Goal: Task Accomplishment & Management: Complete application form

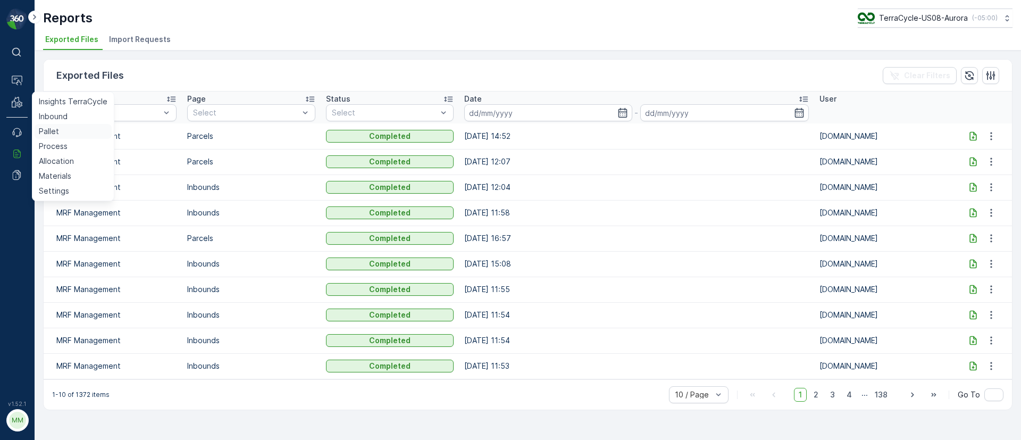
click at [65, 131] on link "Pallet" at bounding box center [73, 131] width 77 height 15
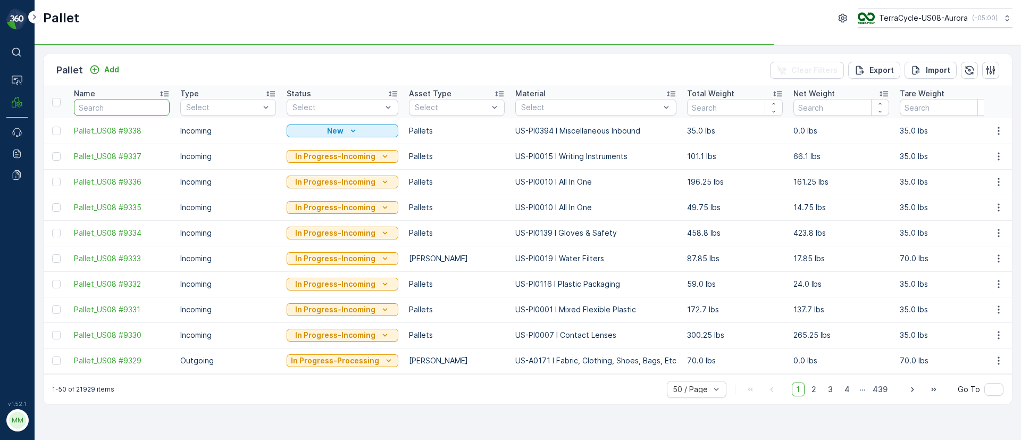
click at [108, 107] on input "text" at bounding box center [122, 107] width 96 height 17
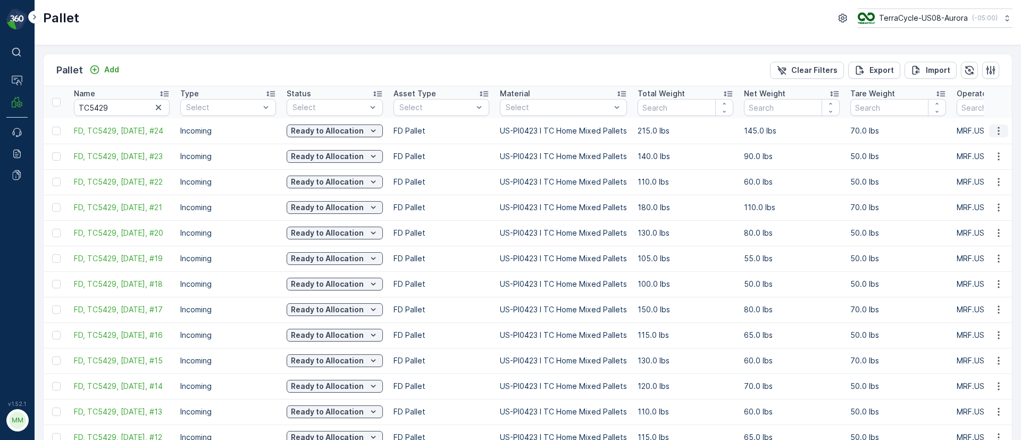
click at [995, 128] on icon "button" at bounding box center [999, 131] width 11 height 11
click at [984, 177] on span "Duplicate Pallet" at bounding box center [984, 176] width 56 height 11
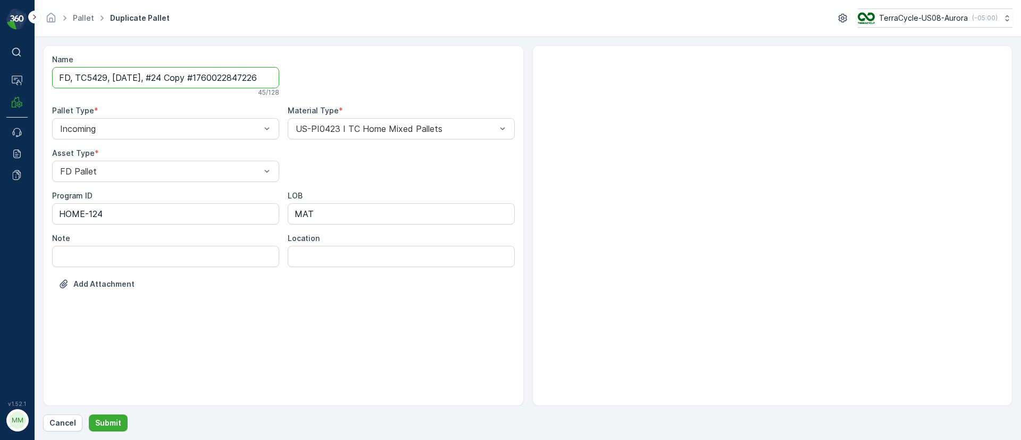
drag, startPoint x: 163, startPoint y: 73, endPoint x: 641, endPoint y: 95, distance: 478.3
click at [641, 95] on div "Name FD, TC5429, [DATE], #24 Copy #1760022847226 45 / 128 Pallet Type * Incomin…" at bounding box center [528, 225] width 970 height 361
type input "FD, TC5429, [DATE], #25"
click at [112, 426] on p "Submit" at bounding box center [108, 423] width 26 height 11
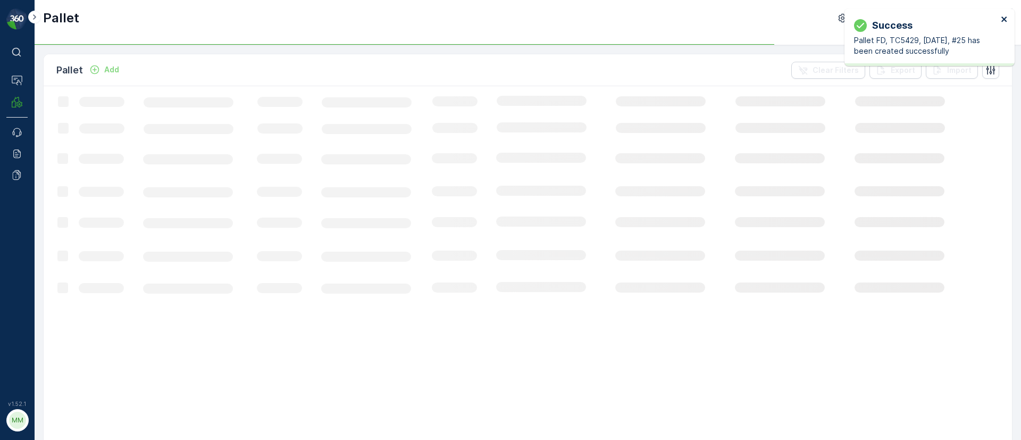
click at [1004, 13] on div "Success Pallet FD, TC5429, [DATE], #25 has been created successfully" at bounding box center [930, 37] width 170 height 57
click at [1004, 17] on icon "close" at bounding box center [1004, 19] width 7 height 9
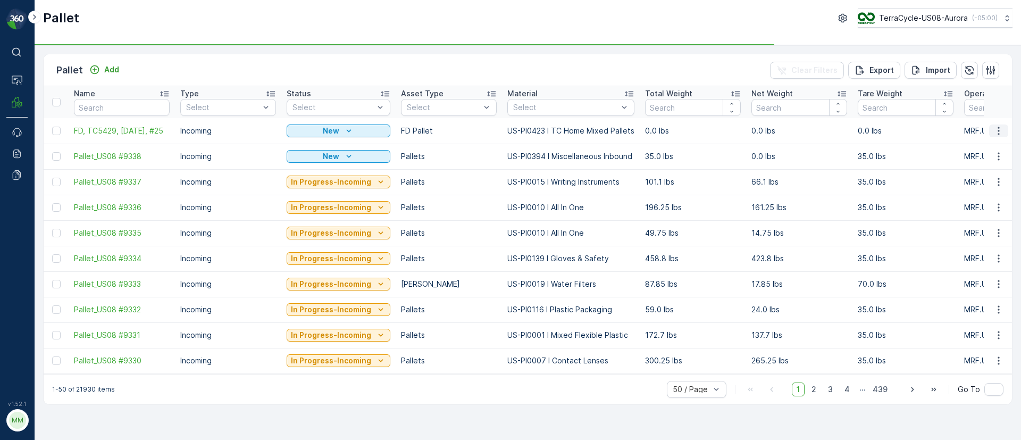
click at [1000, 128] on icon "button" at bounding box center [999, 131] width 11 height 11
click at [980, 174] on span "Duplicate Pallet" at bounding box center [984, 176] width 56 height 11
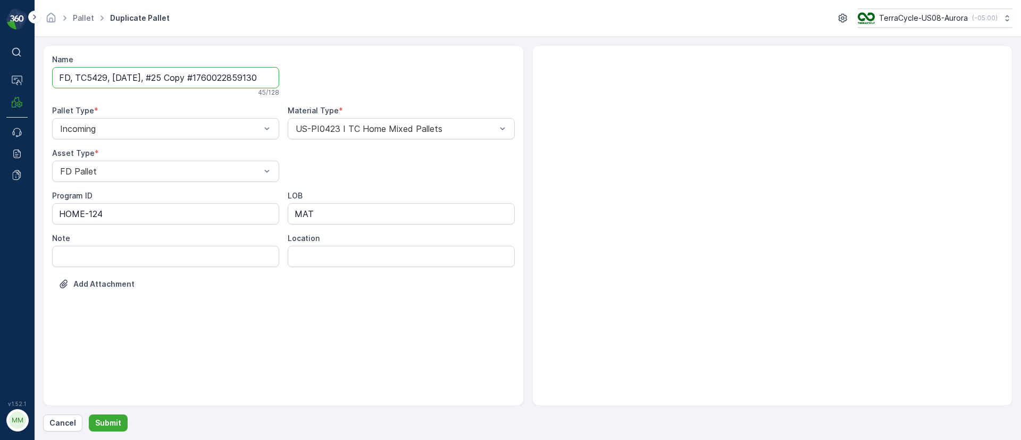
drag, startPoint x: 162, startPoint y: 73, endPoint x: 455, endPoint y: 72, distance: 293.2
click at [455, 72] on div "Name FD, TC5429, [DATE], #25 Copy #1760022859130 45 / 128 Pallet Type * Incomin…" at bounding box center [283, 179] width 463 height 251
type input "FD, TC5429, [DATE], #26"
click at [107, 423] on p "Submit" at bounding box center [108, 423] width 26 height 11
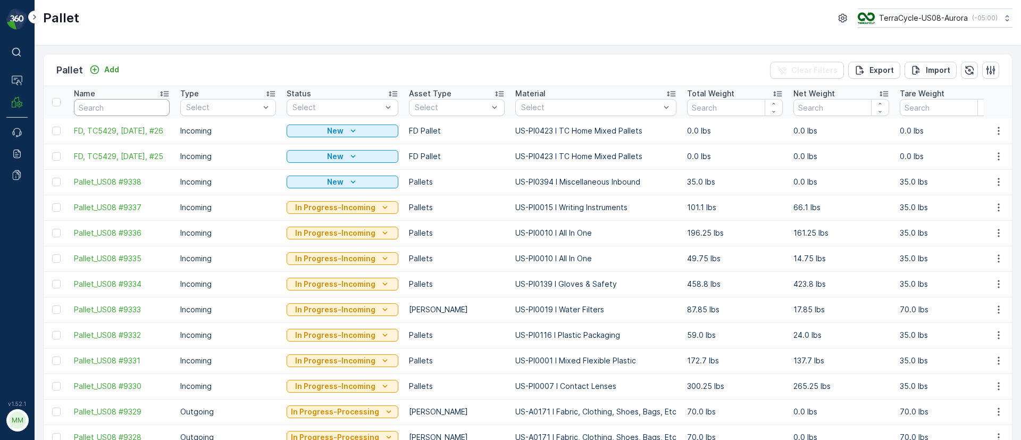
click at [108, 101] on input "text" at bounding box center [122, 107] width 96 height 17
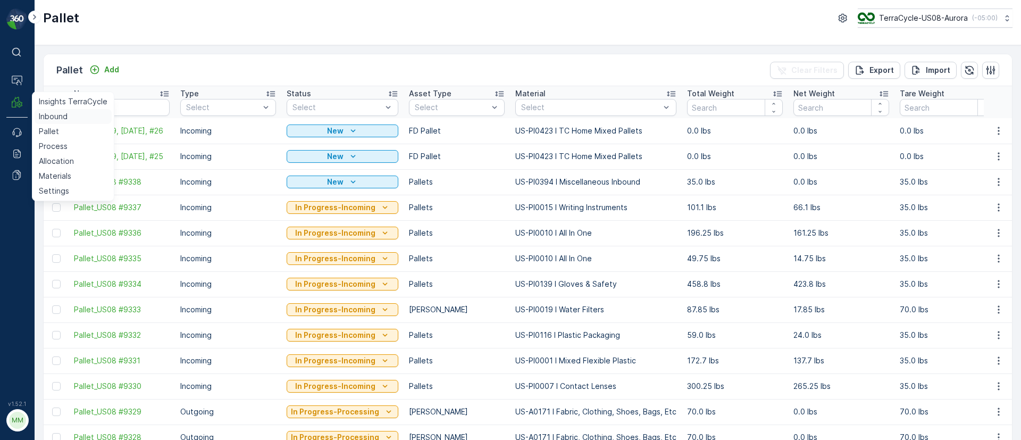
click at [58, 117] on p "Inbound" at bounding box center [53, 116] width 29 height 11
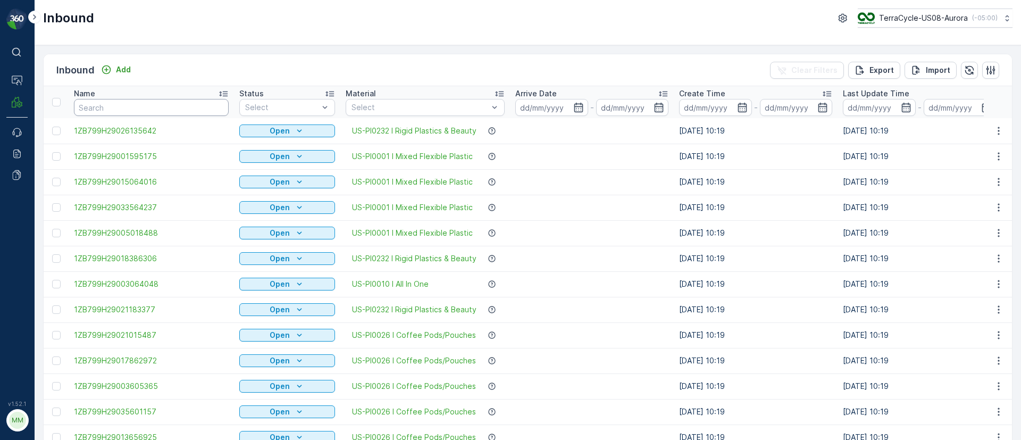
click at [142, 104] on input "text" at bounding box center [151, 107] width 155 height 17
type input "90708554"
click at [122, 102] on input "90708554" at bounding box center [151, 107] width 155 height 17
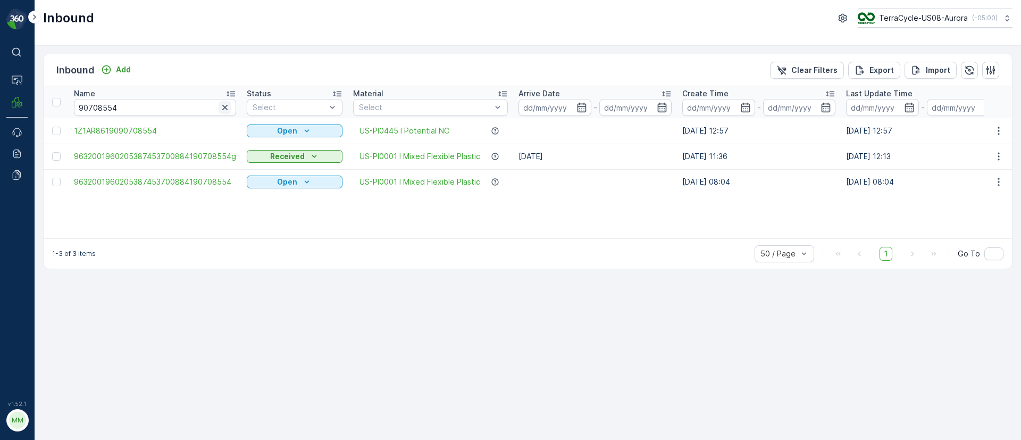
click at [222, 105] on icon "button" at bounding box center [224, 107] width 5 height 5
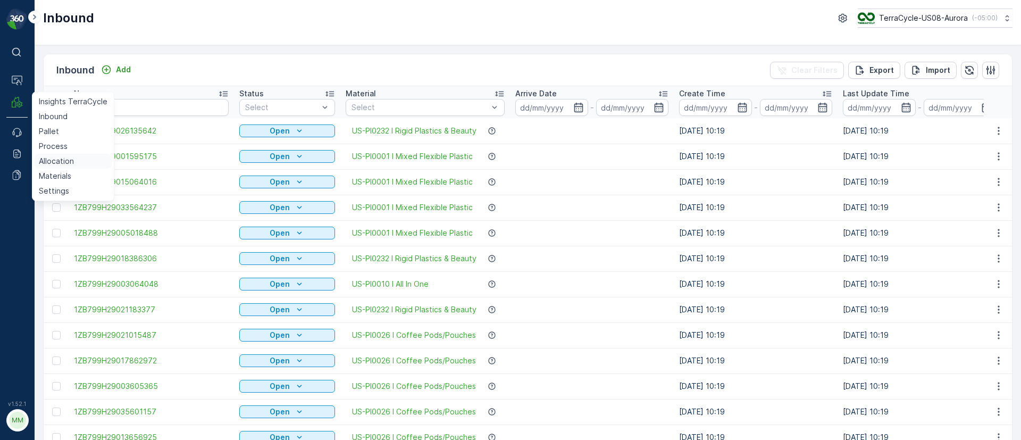
click at [60, 163] on p "Allocation" at bounding box center [56, 161] width 35 height 11
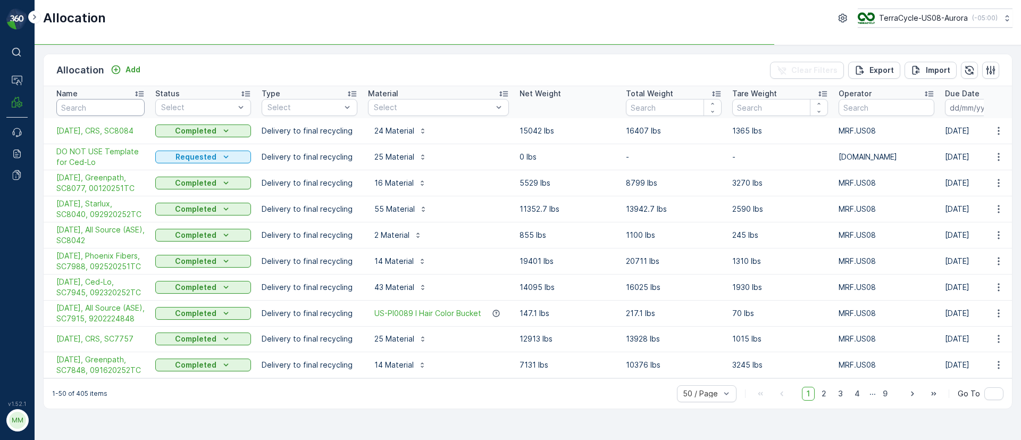
click at [95, 106] on input "text" at bounding box center [100, 107] width 88 height 17
type input "temp"
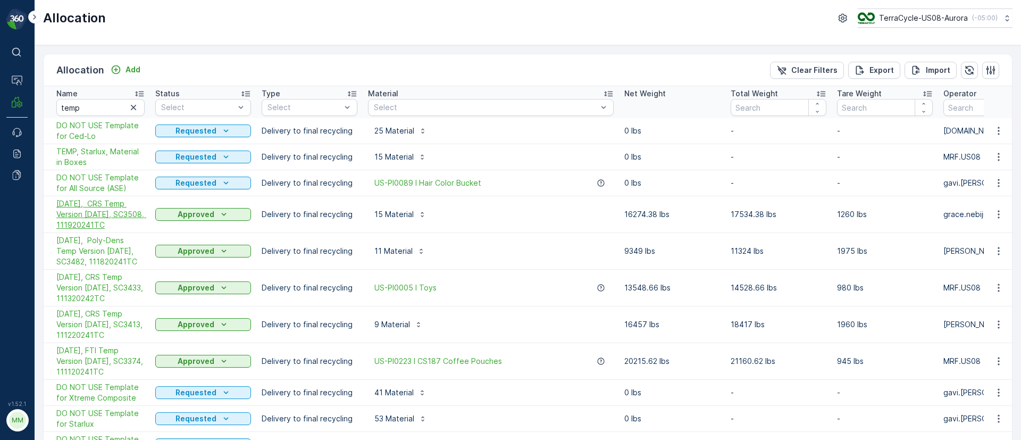
scroll to position [80, 0]
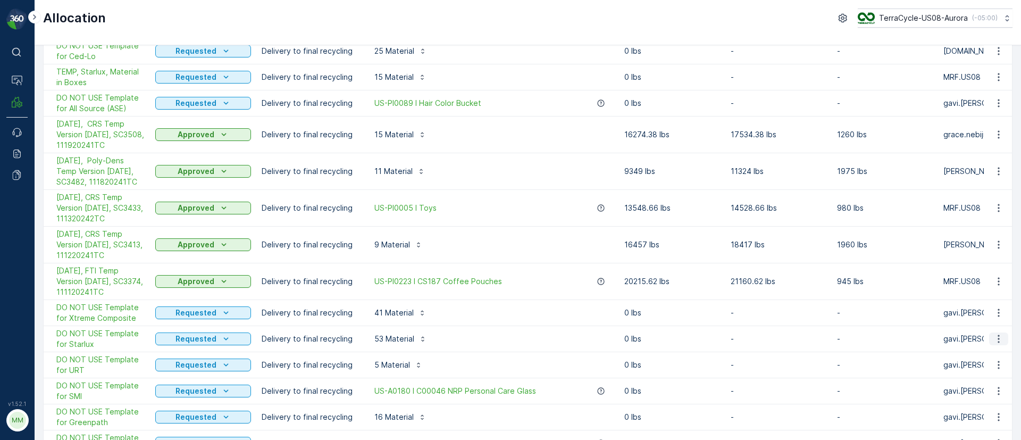
click at [999, 341] on icon "button" at bounding box center [999, 339] width 11 height 11
click at [976, 385] on span "Duplicate Allocation" at bounding box center [977, 384] width 71 height 11
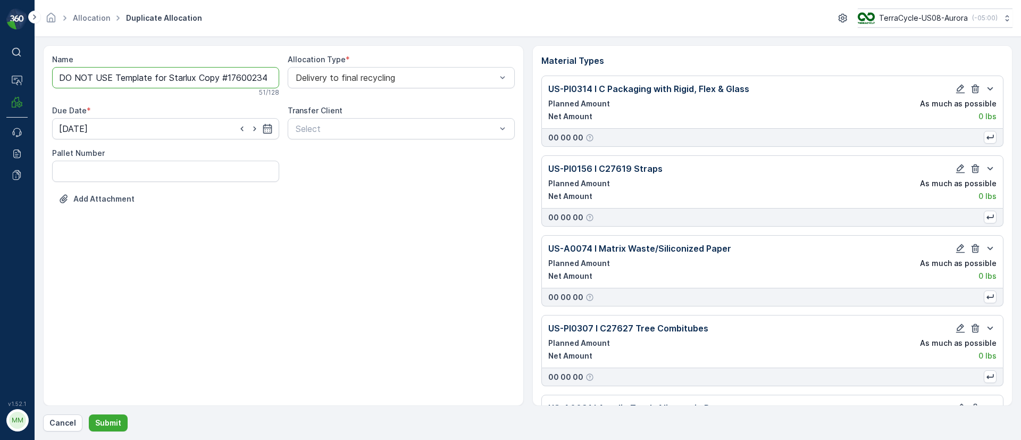
drag, startPoint x: 166, startPoint y: 78, endPoint x: 23, endPoint y: 66, distance: 143.1
click at [23, 66] on div "⌘B Operations MRF Events Reports Documents v 1.52.1 MM MRF.US08 Allocation Dupl…" at bounding box center [510, 220] width 1021 height 440
click at [128, 72] on input "[DATE], Starlux Copy #1760023458843" at bounding box center [165, 77] width 227 height 21
paste input "SC8193 / Aurora / 100820251TC"
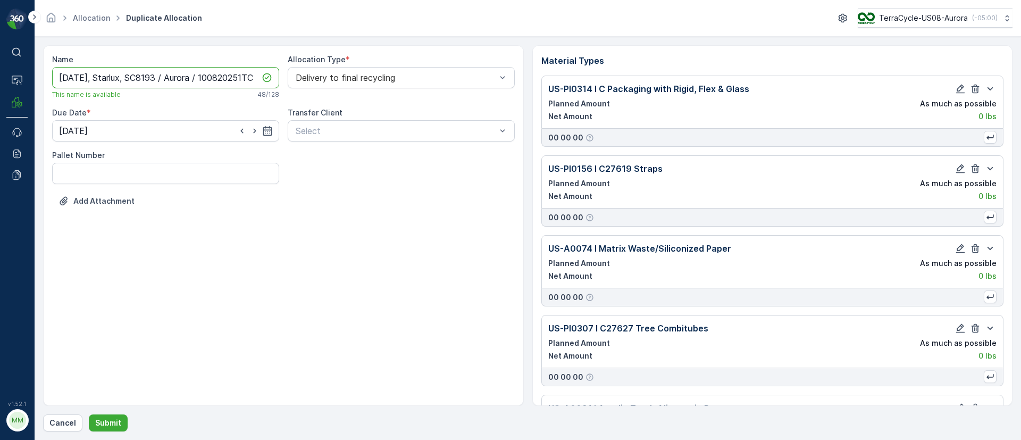
drag, startPoint x: 161, startPoint y: 87, endPoint x: 154, endPoint y: 87, distance: 6.4
click at [154, 87] on input "[DATE], Starlux, SC8193 / Aurora / 100820251TC" at bounding box center [165, 77] width 227 height 21
type input "[DATE], Starlux, SC8193, 00820251TC"
click at [270, 132] on icon "button" at bounding box center [267, 131] width 11 height 11
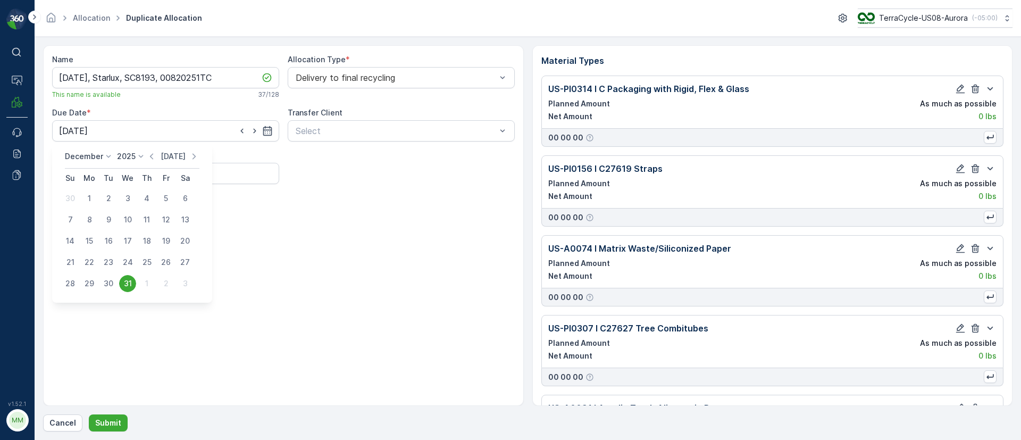
click at [173, 154] on p "[DATE]" at bounding box center [173, 156] width 25 height 11
click at [167, 219] on div "10" at bounding box center [165, 219] width 17 height 17
type input "[DATE]"
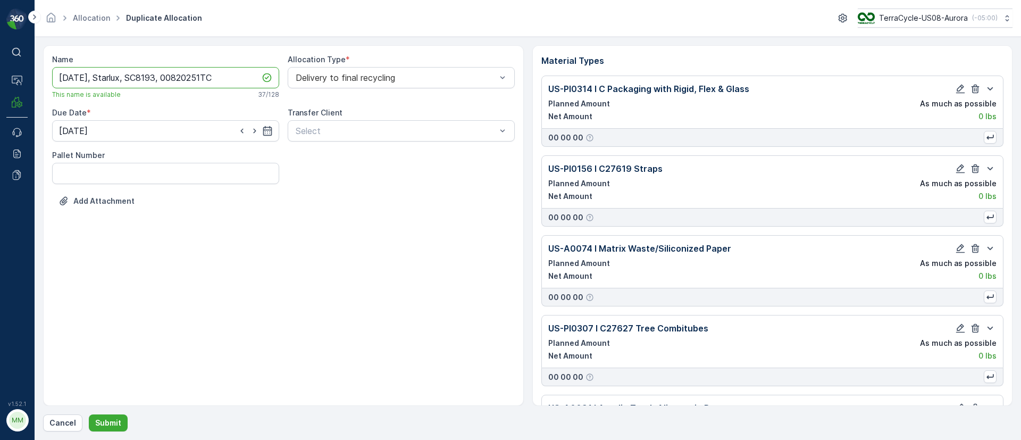
drag, startPoint x: 227, startPoint y: 80, endPoint x: 51, endPoint y: 77, distance: 176.1
click at [51, 77] on div "Name [DATE], Starlux, SC8193, 00820251TC This name is available 37 / 128 Alloca…" at bounding box center [283, 225] width 481 height 361
click at [123, 420] on button "Submit" at bounding box center [108, 422] width 39 height 17
